Goal: Task Accomplishment & Management: Use online tool/utility

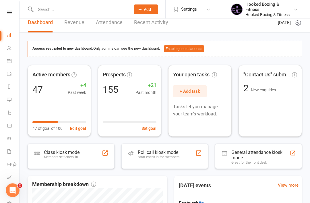
scroll to position [7, 0]
click at [11, 64] on link "Calendar" at bounding box center [13, 61] width 13 height 13
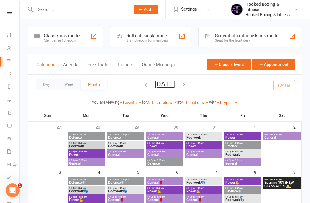
click at [13, 13] on link at bounding box center [9, 13] width 20 height 4
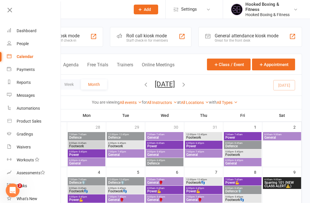
click at [13, 14] on link at bounding box center [33, 12] width 55 height 13
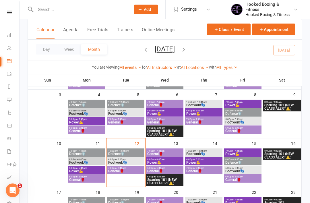
scroll to position [78, 0]
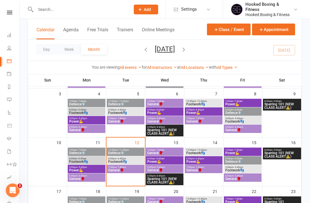
click at [127, 162] on span "Footwork👣" at bounding box center [125, 161] width 35 height 3
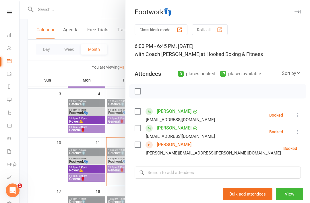
click at [177, 146] on link "[PERSON_NAME]" at bounding box center [174, 144] width 35 height 9
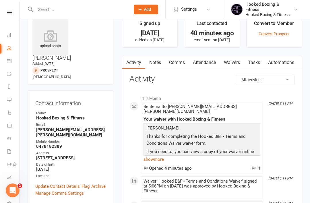
scroll to position [14, 0]
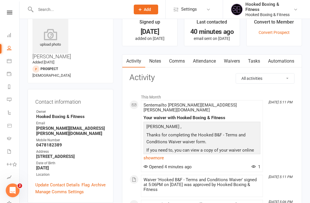
click at [238, 58] on link "Waivers" at bounding box center [232, 61] width 24 height 13
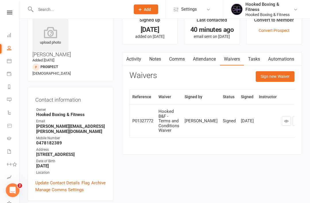
scroll to position [16, 0]
click at [13, 63] on link "Calendar" at bounding box center [13, 61] width 13 height 13
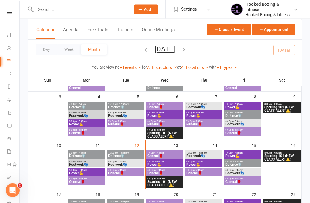
scroll to position [84, 0]
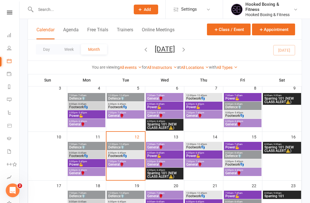
click at [114, 161] on span "7:00pm - 7:45pm" at bounding box center [125, 161] width 35 height 3
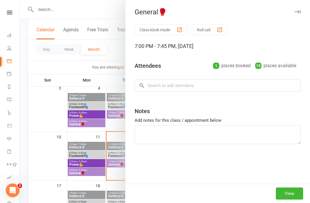
click at [94, 171] on div at bounding box center [165, 101] width 290 height 203
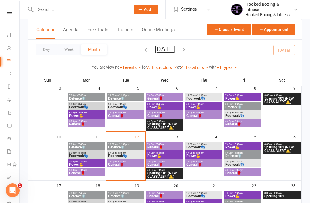
click at [116, 163] on span "General🥊" at bounding box center [125, 164] width 35 height 3
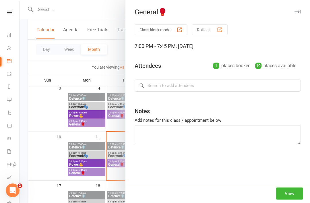
click at [85, 161] on div at bounding box center [165, 101] width 290 height 203
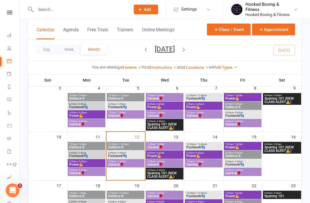
click at [114, 156] on span "Footwork👣" at bounding box center [125, 155] width 35 height 3
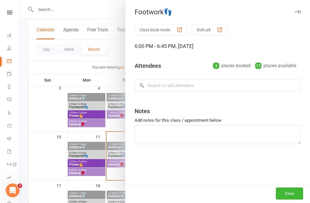
click at [75, 164] on div at bounding box center [165, 101] width 290 height 203
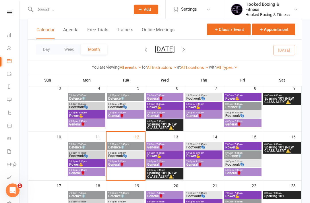
click at [116, 153] on span "- 6:45pm" at bounding box center [120, 152] width 9 height 3
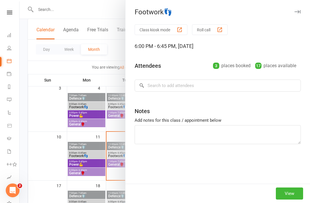
click at [91, 170] on div at bounding box center [165, 101] width 290 height 203
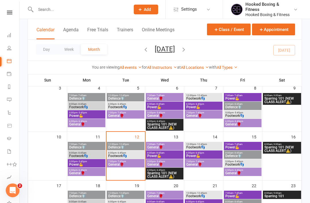
click at [123, 155] on span "Footwork👣" at bounding box center [125, 155] width 35 height 3
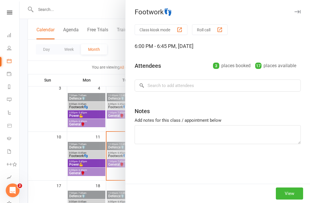
click at [296, 199] on button "View" at bounding box center [289, 193] width 27 height 12
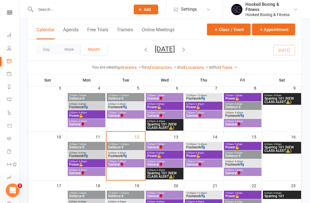
click at [118, 161] on span "- 7:45pm" at bounding box center [120, 161] width 9 height 3
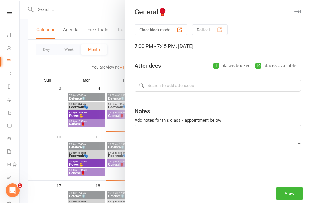
click at [100, 168] on div at bounding box center [165, 101] width 290 height 203
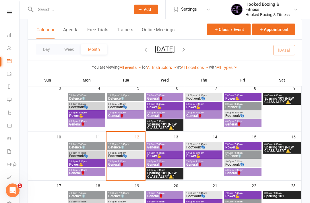
click at [118, 165] on span "General🥊" at bounding box center [125, 164] width 35 height 3
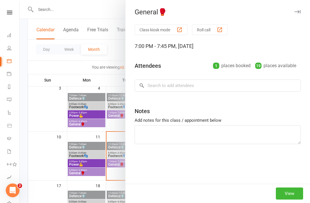
click at [98, 166] on div at bounding box center [165, 101] width 290 height 203
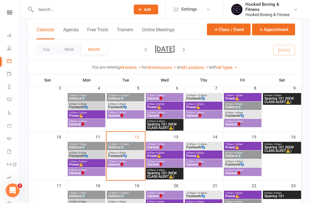
click at [119, 163] on span "General🥊" at bounding box center [125, 164] width 35 height 3
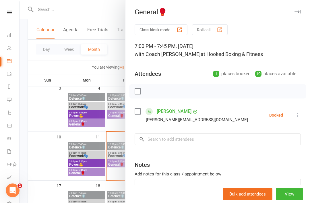
click at [93, 170] on div at bounding box center [165, 101] width 290 height 203
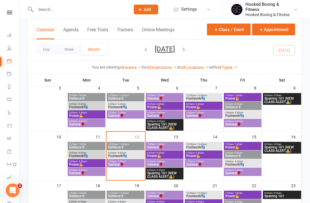
click at [118, 156] on span "Footwork👣" at bounding box center [125, 155] width 35 height 3
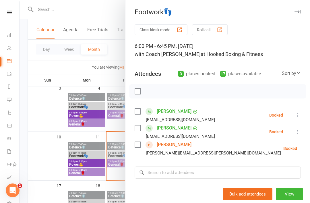
click at [298, 200] on button "View" at bounding box center [289, 194] width 27 height 12
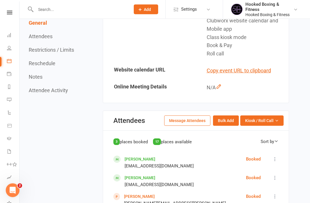
scroll to position [310, 0]
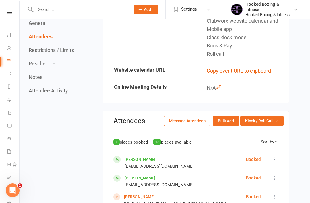
click at [260, 118] on span "Kiosk / Roll Call" at bounding box center [259, 121] width 28 height 6
click at [244, 128] on link "Enter Kiosk Mode" at bounding box center [254, 133] width 57 height 11
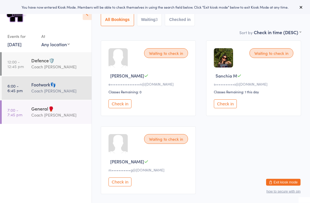
scroll to position [55, 0]
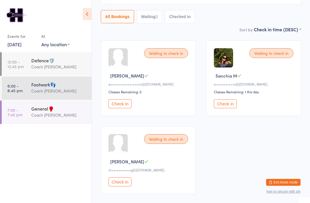
click at [115, 186] on button "Check in" at bounding box center [119, 181] width 23 height 9
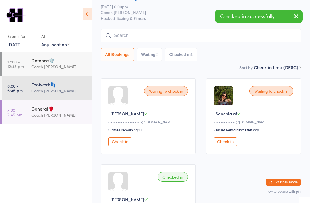
scroll to position [17, 0]
click at [227, 93] on img at bounding box center [223, 95] width 19 height 19
click at [237, 104] on div "Waiting to check in Sanchia M s•••••••••••s@gmail.com Classes Remaining: 1 this…" at bounding box center [253, 115] width 95 height 75
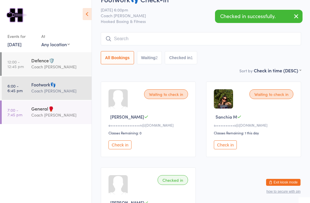
scroll to position [0, 0]
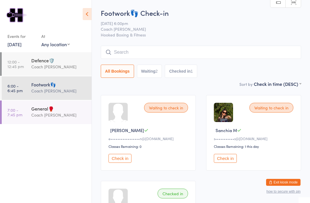
click at [290, 179] on button "Exit kiosk mode" at bounding box center [283, 182] width 34 height 7
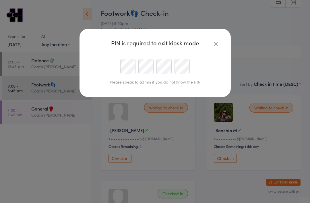
click at [217, 40] on icon "button" at bounding box center [216, 43] width 6 height 6
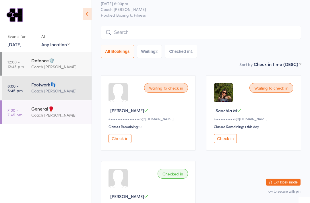
scroll to position [21, 0]
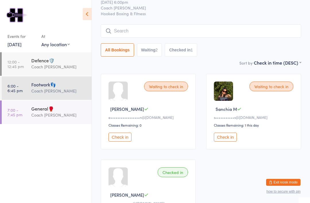
click at [283, 186] on button "Exit kiosk mode" at bounding box center [283, 182] width 34 height 7
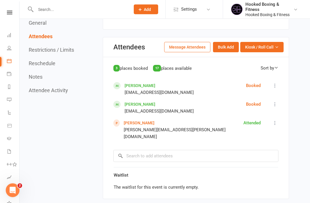
scroll to position [382, 0]
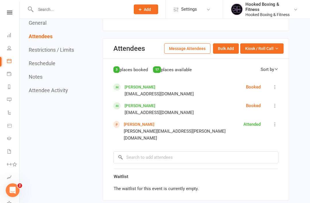
click at [276, 103] on icon at bounding box center [275, 106] width 6 height 6
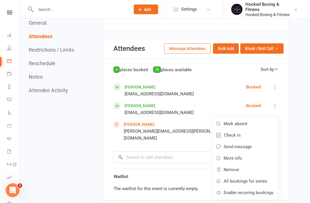
scroll to position [383, 0]
click at [263, 45] on span "Kiosk / Roll Call" at bounding box center [259, 48] width 28 height 6
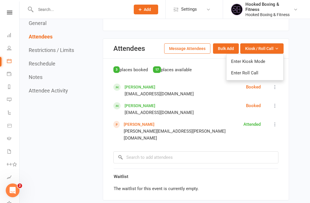
click at [265, 57] on link "Enter Kiosk Mode" at bounding box center [254, 61] width 57 height 11
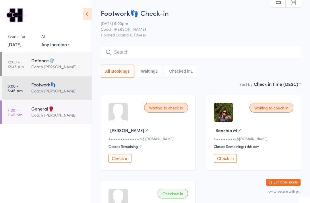
click at [91, 16] on icon at bounding box center [87, 14] width 9 height 12
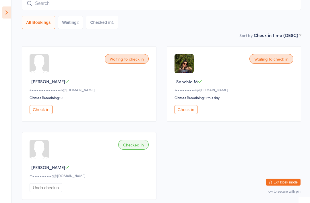
scroll to position [47, 0]
